Goal: Check status

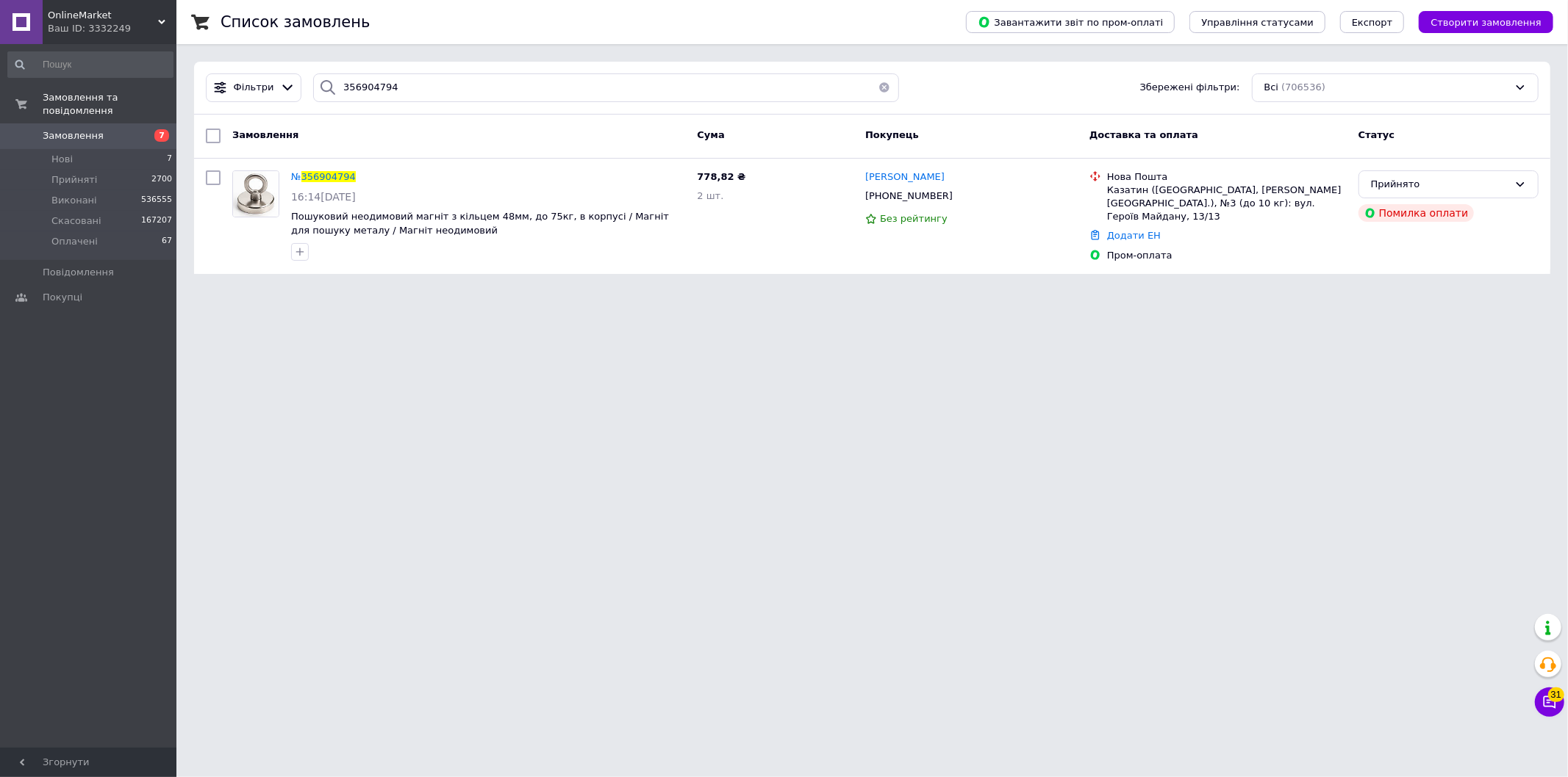
drag, startPoint x: 133, startPoint y: 19, endPoint x: 152, endPoint y: 197, distance: 179.0
click at [134, 19] on span "OnlineMarket" at bounding box center [102, 16] width 111 height 13
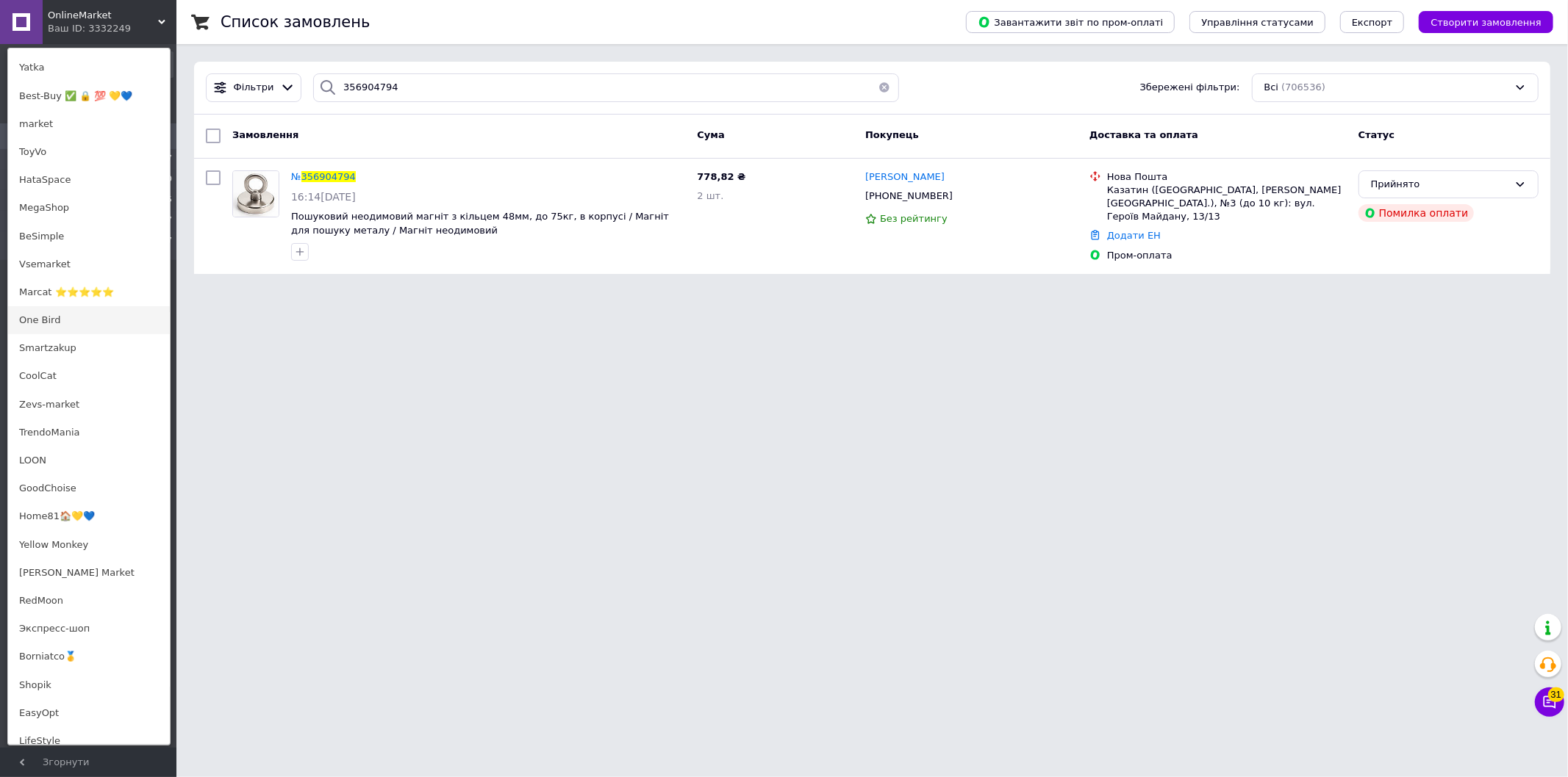
scroll to position [489, 0]
click at [79, 628] on link "Экспресс-шоп" at bounding box center [89, 626] width 162 height 28
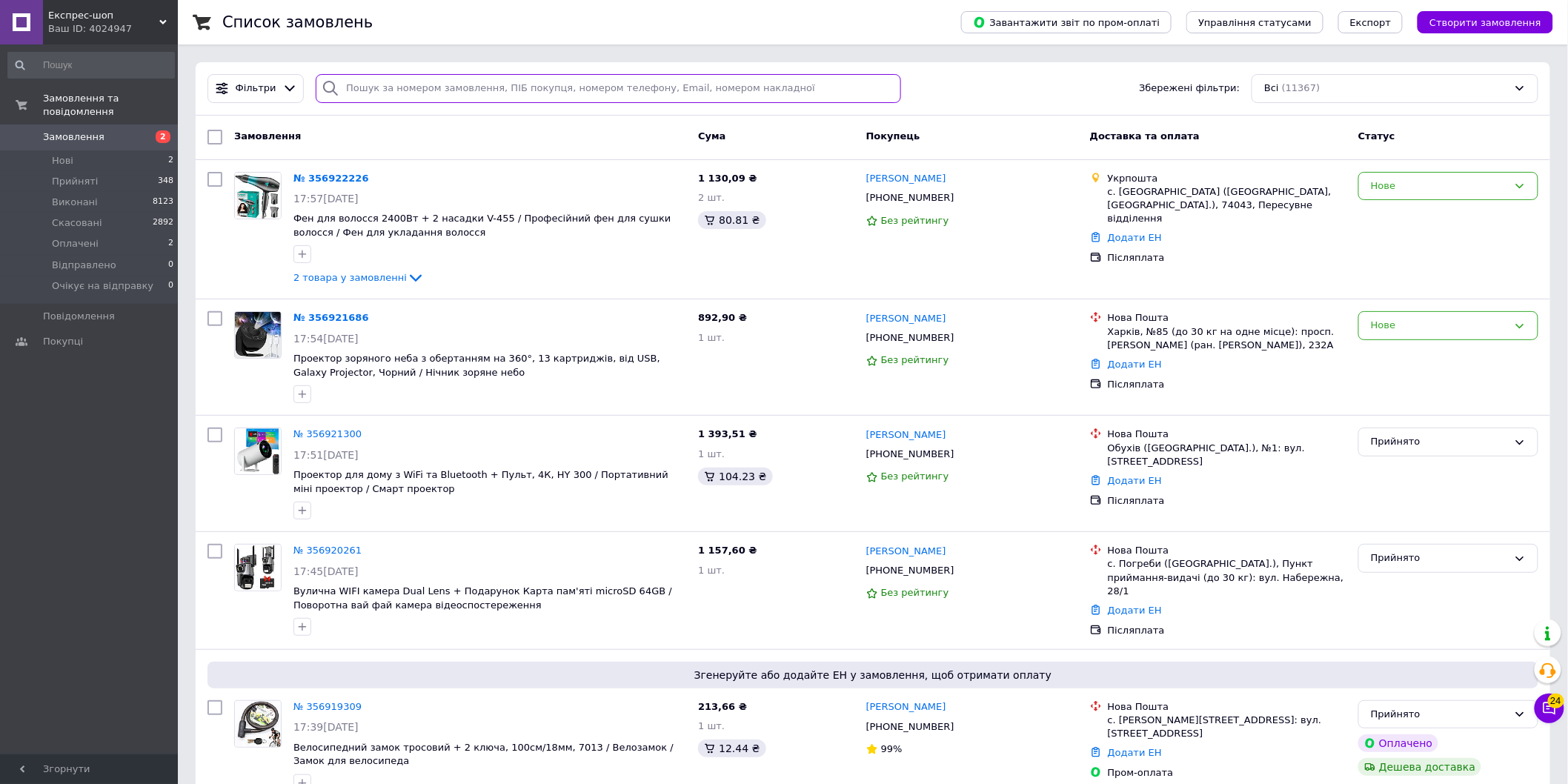
click at [426, 100] on input "search" at bounding box center [608, 88] width 585 height 29
paste input "356899485"
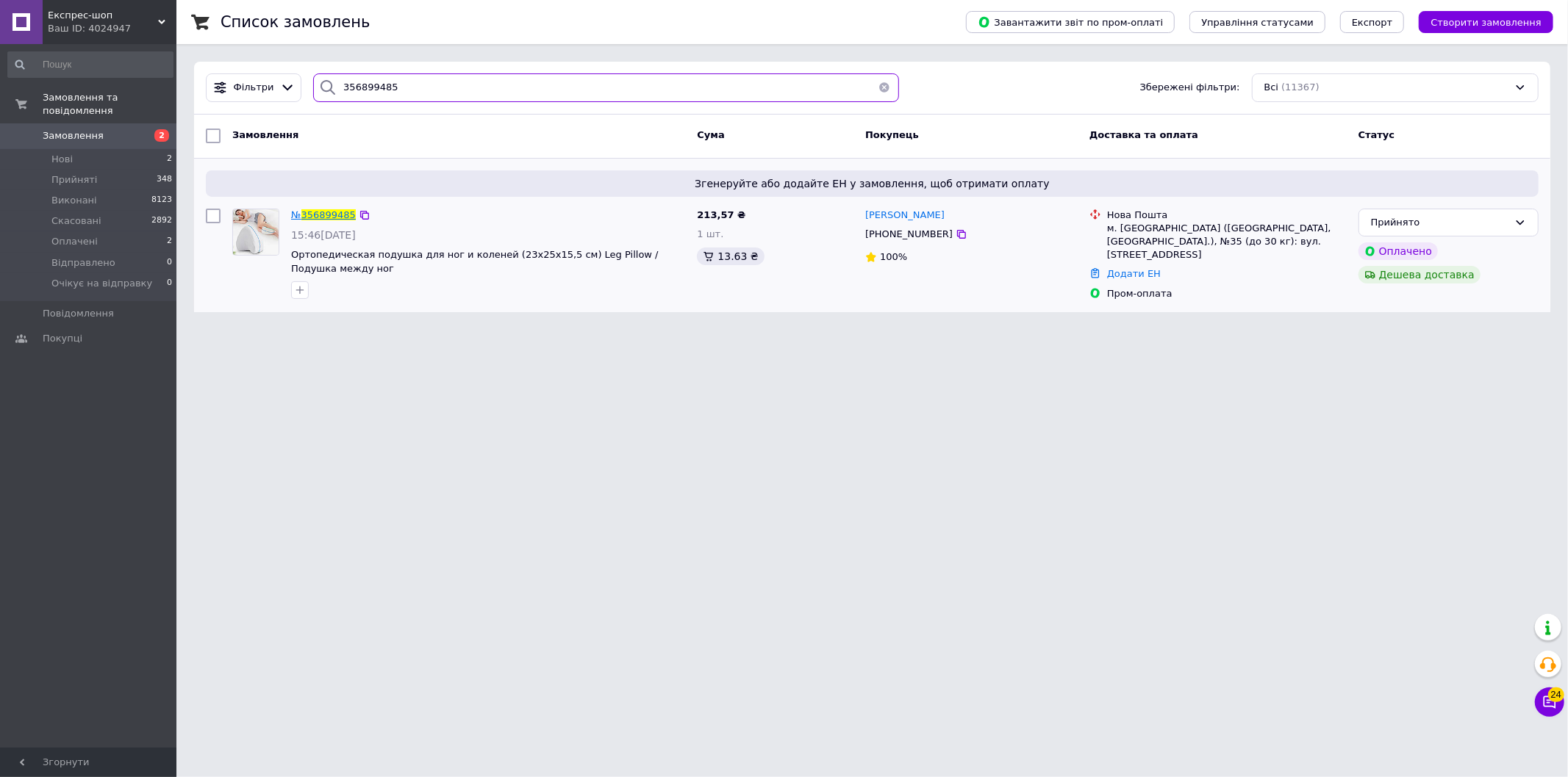
type input "356899485"
click at [331, 217] on span "356899485" at bounding box center [328, 214] width 54 height 11
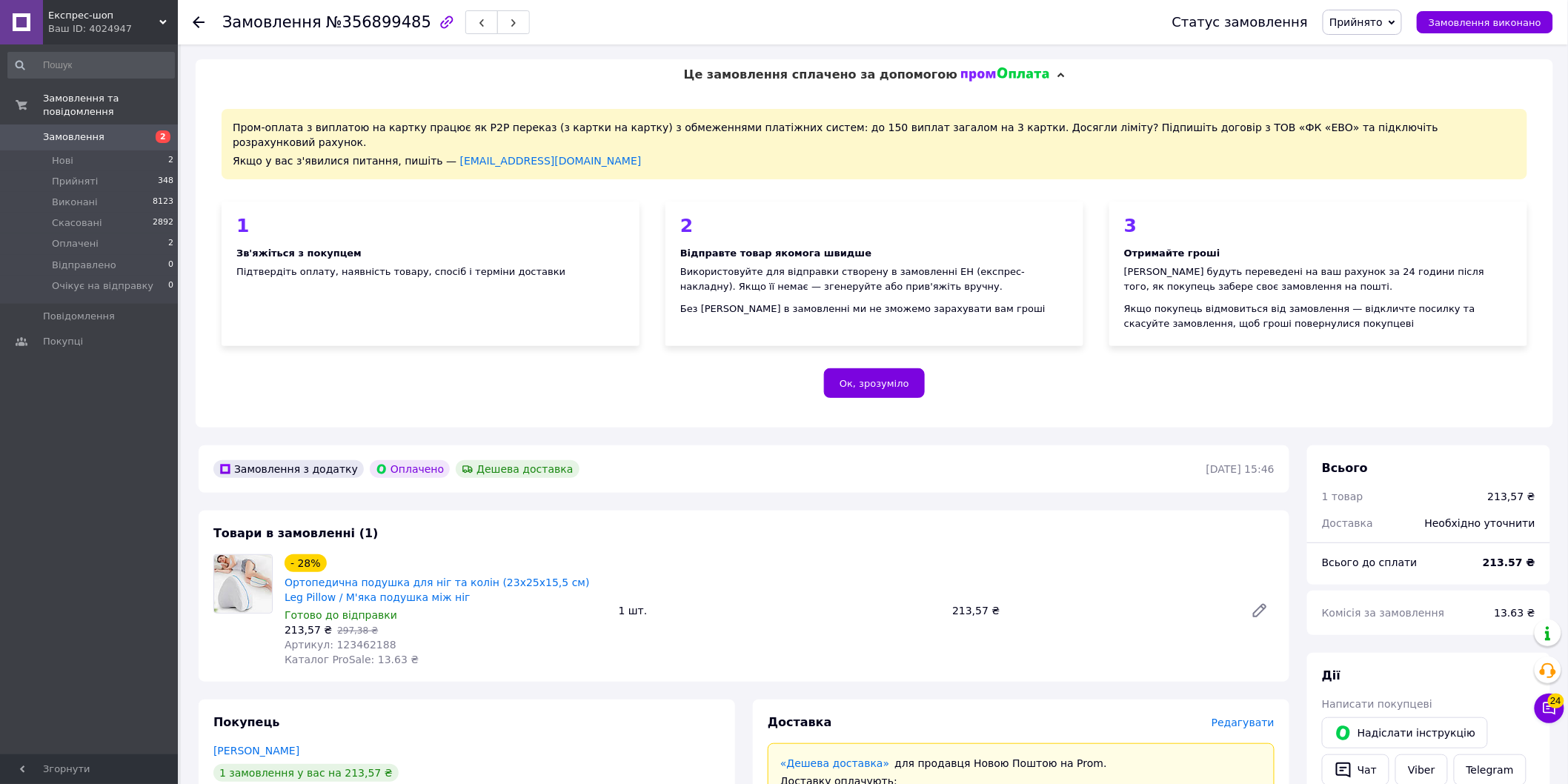
scroll to position [658, 0]
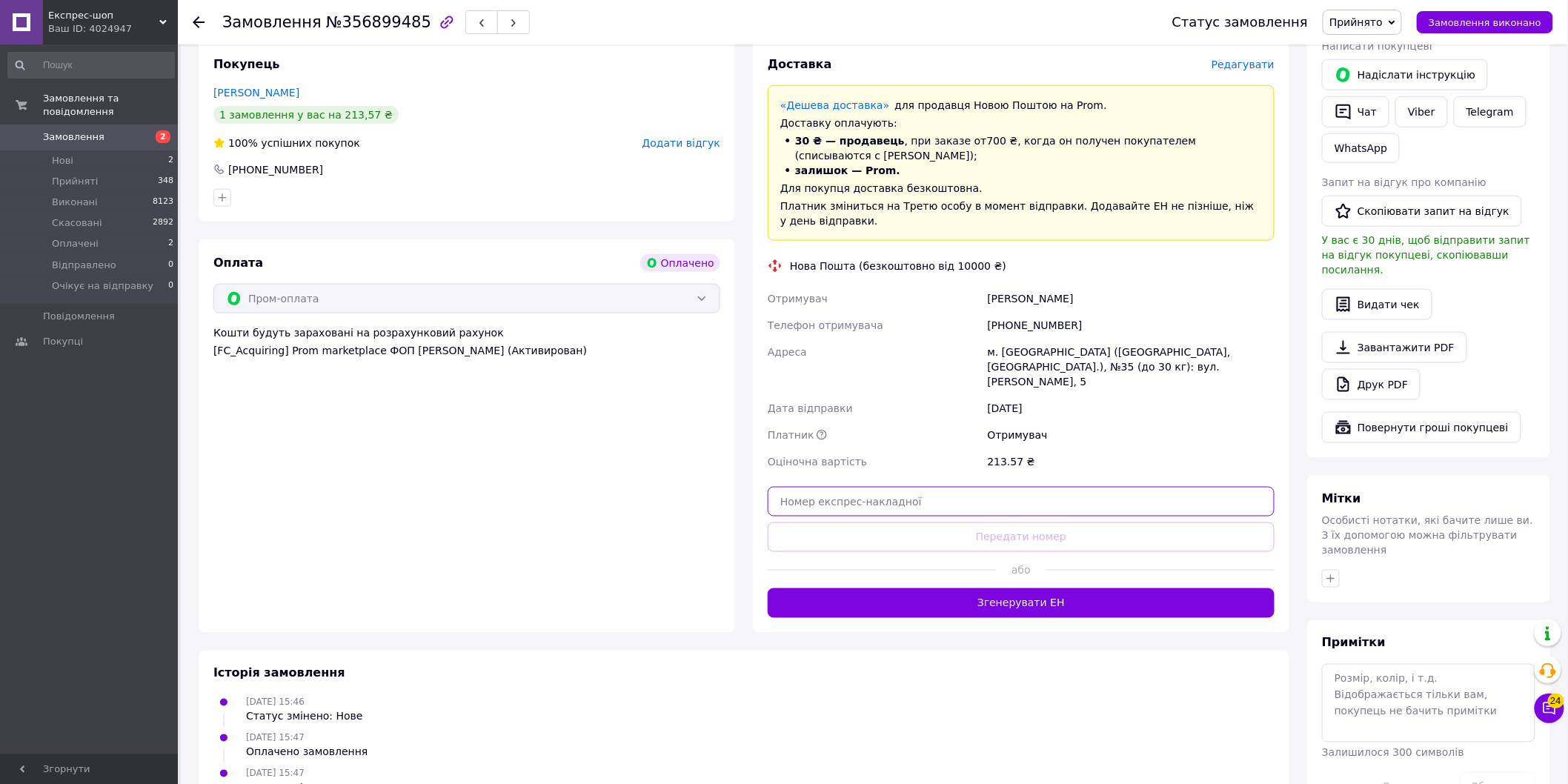
click at [915, 487] on input "text" at bounding box center [1021, 502] width 507 height 30
paste input "20451225356148"
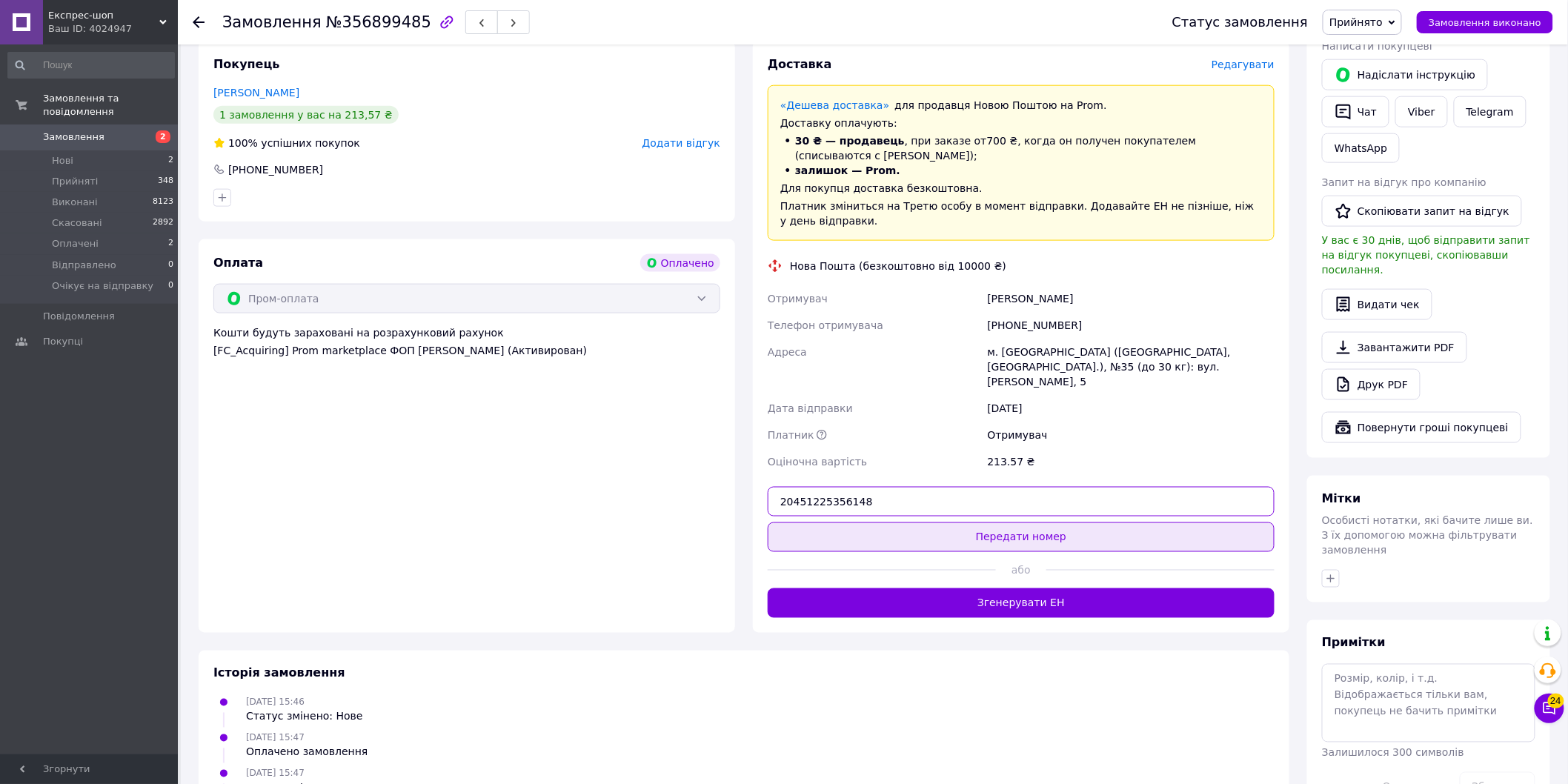
type input "20451225356148"
click at [1010, 523] on button "Передати номер" at bounding box center [1021, 538] width 507 height 30
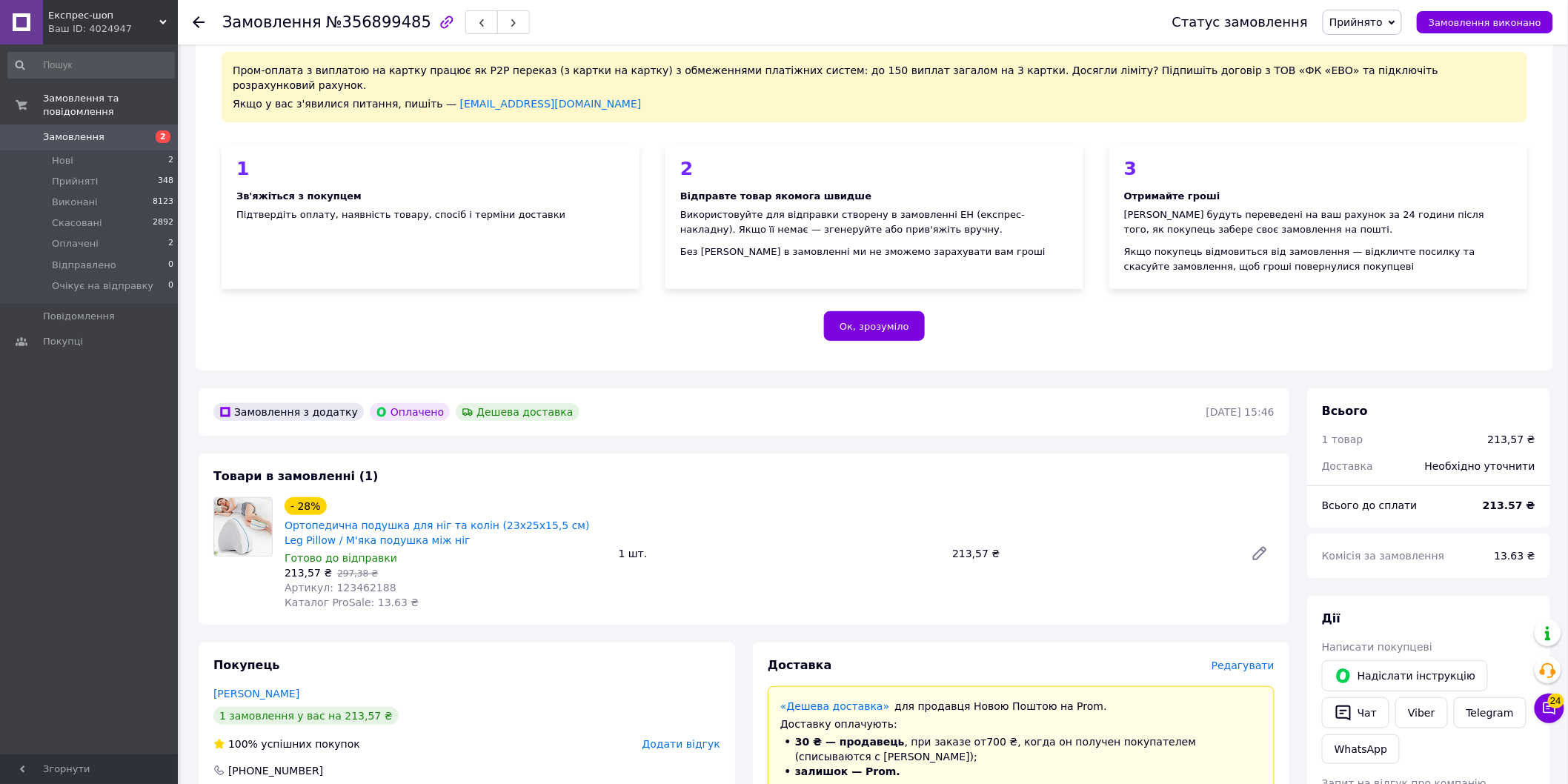
scroll to position [0, 0]
